Goal: Information Seeking & Learning: Learn about a topic

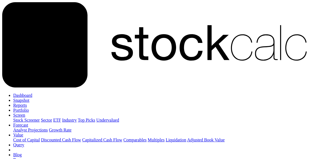
drag, startPoint x: 158, startPoint y: 41, endPoint x: 164, endPoint y: 41, distance: 5.2
click at [17, 20] on icon at bounding box center [154, 44] width 304 height 85
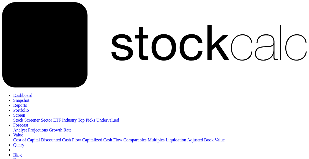
click at [32, 93] on link "Dashboard" at bounding box center [22, 95] width 19 height 5
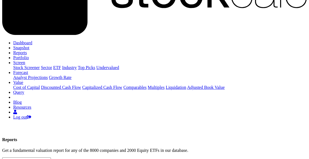
scroll to position [27, 0]
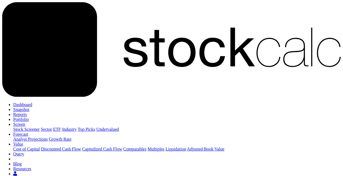
scroll to position [57, 123]
type input "BCE:TSE"
click at [29, 107] on link "Snapshot" at bounding box center [21, 109] width 16 height 5
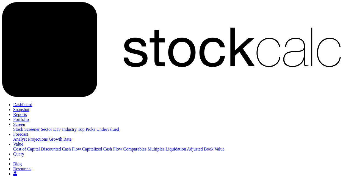
drag, startPoint x: 42, startPoint y: 113, endPoint x: 133, endPoint y: 114, distance: 91.2
copy td "No historical data for this company."
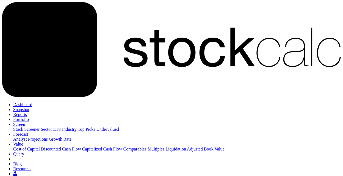
drag, startPoint x: 31, startPoint y: 64, endPoint x: 14, endPoint y: 65, distance: 17.1
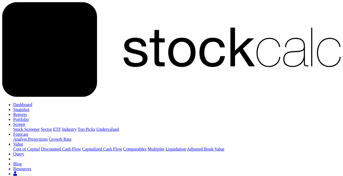
scroll to position [172, 210]
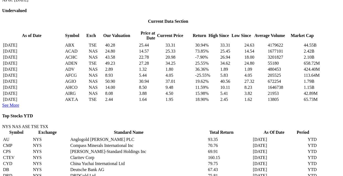
scroll to position [395, 0]
drag, startPoint x: 290, startPoint y: 18, endPoint x: 303, endPoint y: 16, distance: 12.7
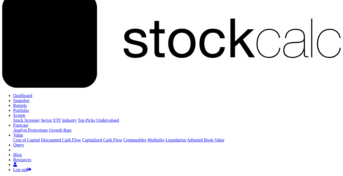
scroll to position [0, 0]
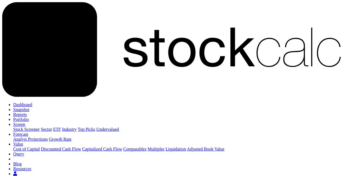
drag, startPoint x: 28, startPoint y: 64, endPoint x: 0, endPoint y: 68, distance: 28.6
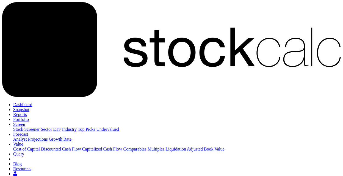
drag, startPoint x: 288, startPoint y: 130, endPoint x: 304, endPoint y: 130, distance: 15.9
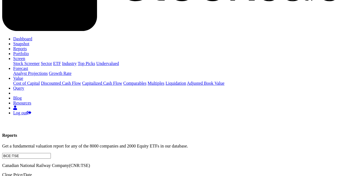
scroll to position [61, 0]
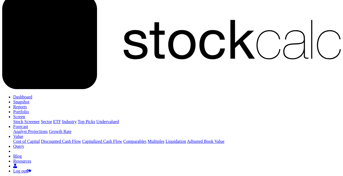
scroll to position [0, 0]
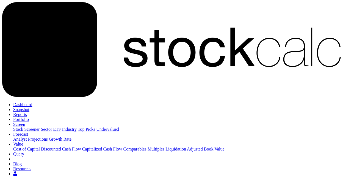
drag, startPoint x: 37, startPoint y: 66, endPoint x: 0, endPoint y: 66, distance: 36.8
drag, startPoint x: 45, startPoint y: 66, endPoint x: 0, endPoint y: 62, distance: 45.5
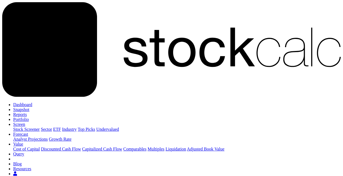
drag, startPoint x: 41, startPoint y: 65, endPoint x: 0, endPoint y: 59, distance: 41.1
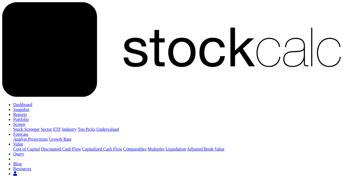
drag, startPoint x: 43, startPoint y: 63, endPoint x: 0, endPoint y: 67, distance: 43.6
type input "M"
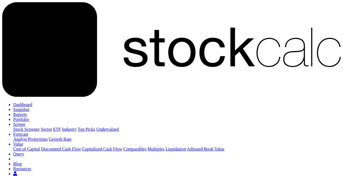
type input "ABX:TSE"
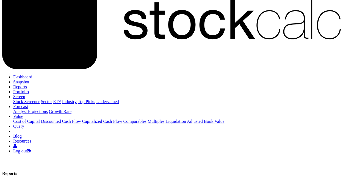
scroll to position [50, 0]
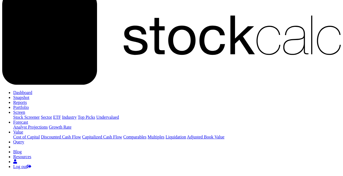
scroll to position [0, 0]
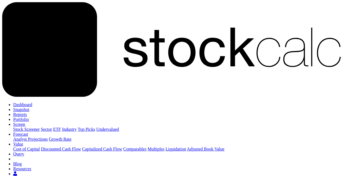
type input "ABX:TSE"
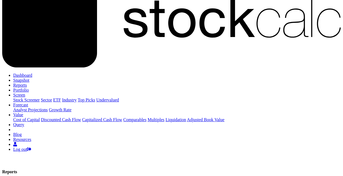
scroll to position [0, 0]
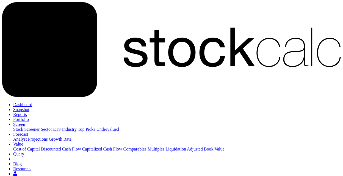
drag, startPoint x: 15, startPoint y: 105, endPoint x: 36, endPoint y: 106, distance: 20.9
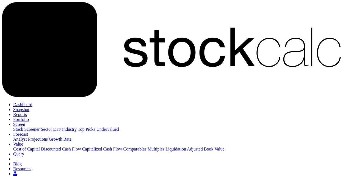
click at [29, 107] on link "Snapshot" at bounding box center [21, 109] width 16 height 5
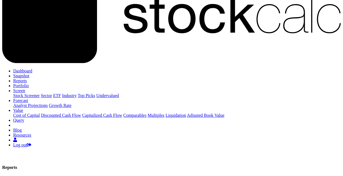
scroll to position [0, 0]
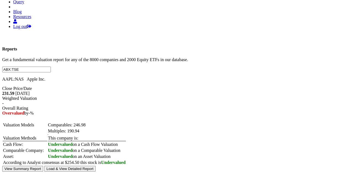
scroll to position [122, 0]
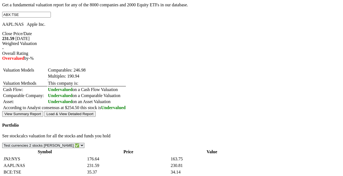
scroll to position [214, 0]
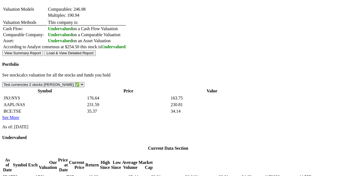
scroll to position [275, 0]
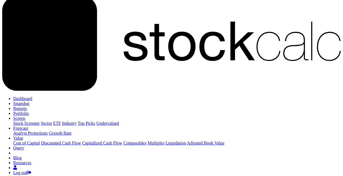
scroll to position [0, 0]
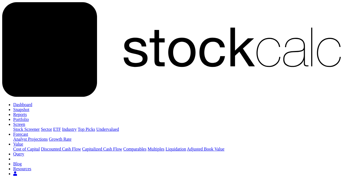
drag, startPoint x: 36, startPoint y: 64, endPoint x: 0, endPoint y: 56, distance: 37.3
type input "NEM:NYS"
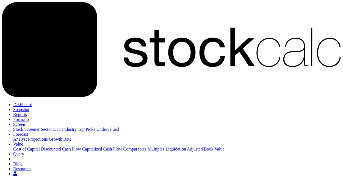
drag, startPoint x: 35, startPoint y: 63, endPoint x: 0, endPoint y: 57, distance: 35.2
drag, startPoint x: 97, startPoint y: 43, endPoint x: 90, endPoint y: 44, distance: 7.4
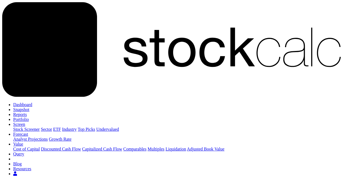
click at [29, 107] on link "Snapshot" at bounding box center [21, 109] width 16 height 5
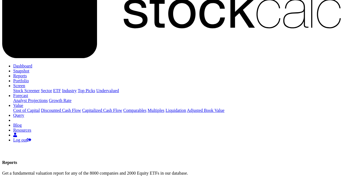
scroll to position [0, 0]
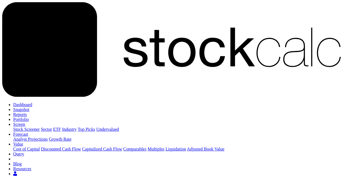
drag, startPoint x: 178, startPoint y: 76, endPoint x: 186, endPoint y: 74, distance: 8.5
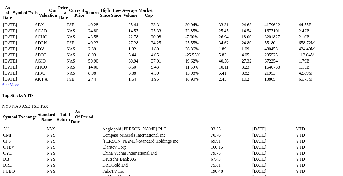
scroll to position [366, 0]
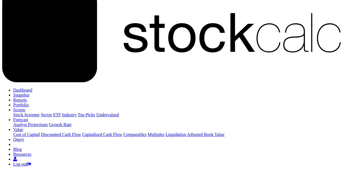
scroll to position [0, 0]
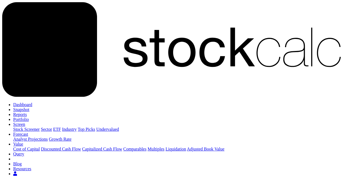
drag, startPoint x: 38, startPoint y: 64, endPoint x: 0, endPoint y: 63, distance: 38.2
drag, startPoint x: 35, startPoint y: 62, endPoint x: 0, endPoint y: 62, distance: 35.2
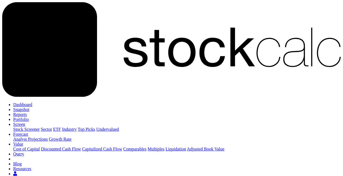
type input "CHGG:NYS"
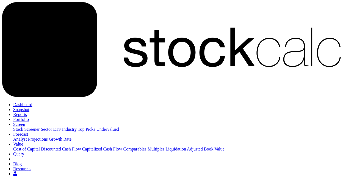
scroll to position [274716, 274606]
drag, startPoint x: 41, startPoint y: 65, endPoint x: 0, endPoint y: 60, distance: 41.4
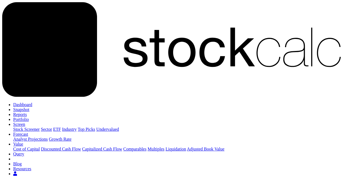
click at [29, 107] on link "Snapshot" at bounding box center [21, 109] width 16 height 5
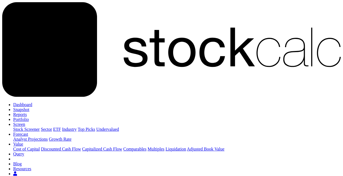
type input "FDX:NYS"
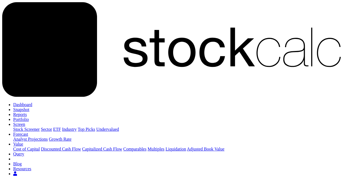
click at [29, 107] on link "Snapshot" at bounding box center [21, 109] width 16 height 5
type input "AC:TSE"
